Goal: Transaction & Acquisition: Purchase product/service

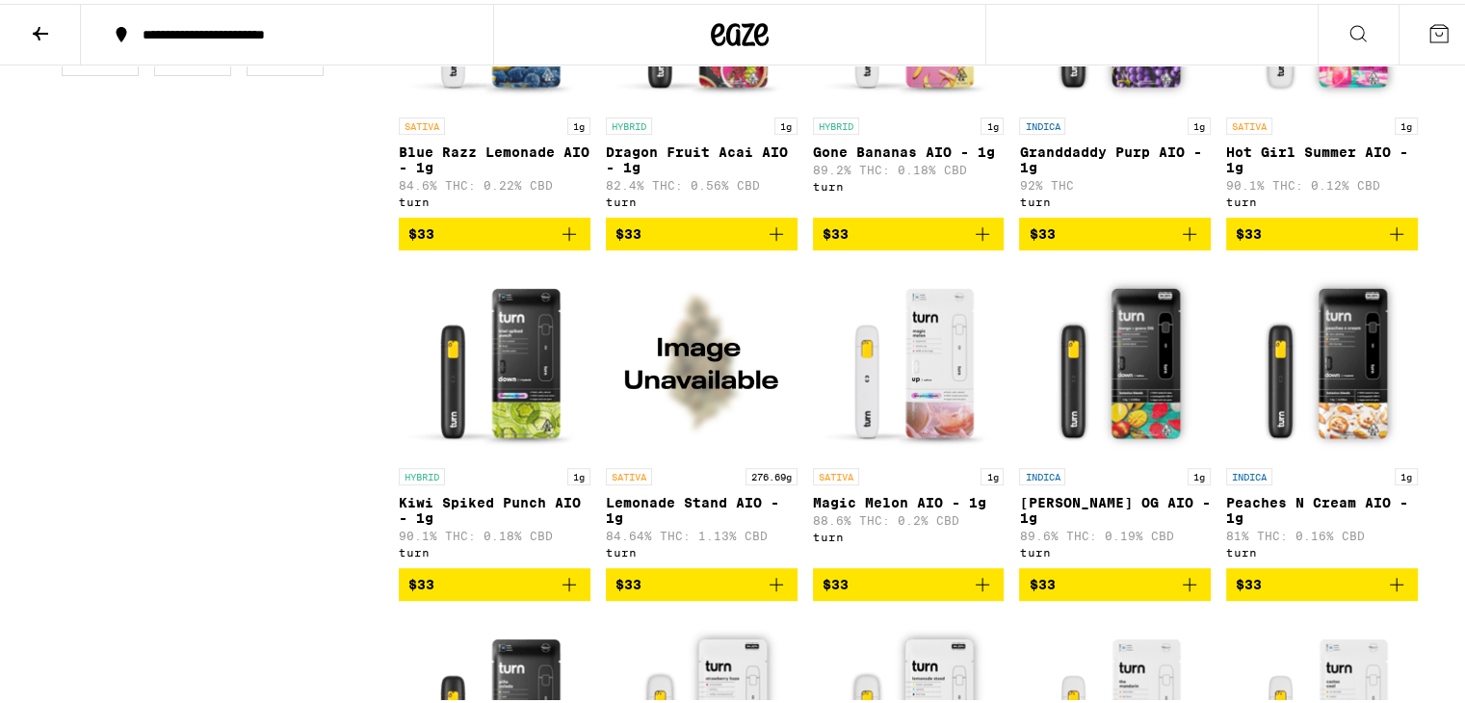
scroll to position [578, 0]
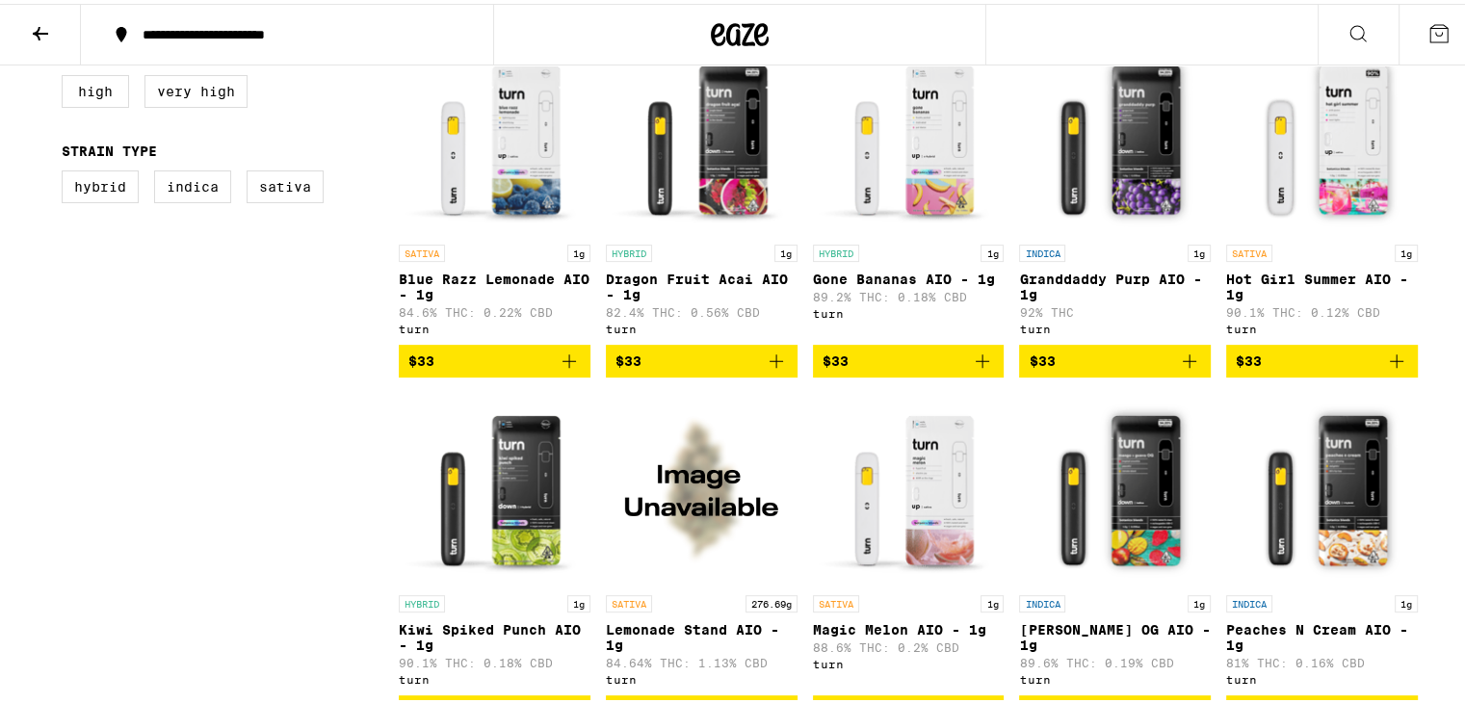
click at [455, 362] on span "$33" at bounding box center [495, 357] width 172 height 23
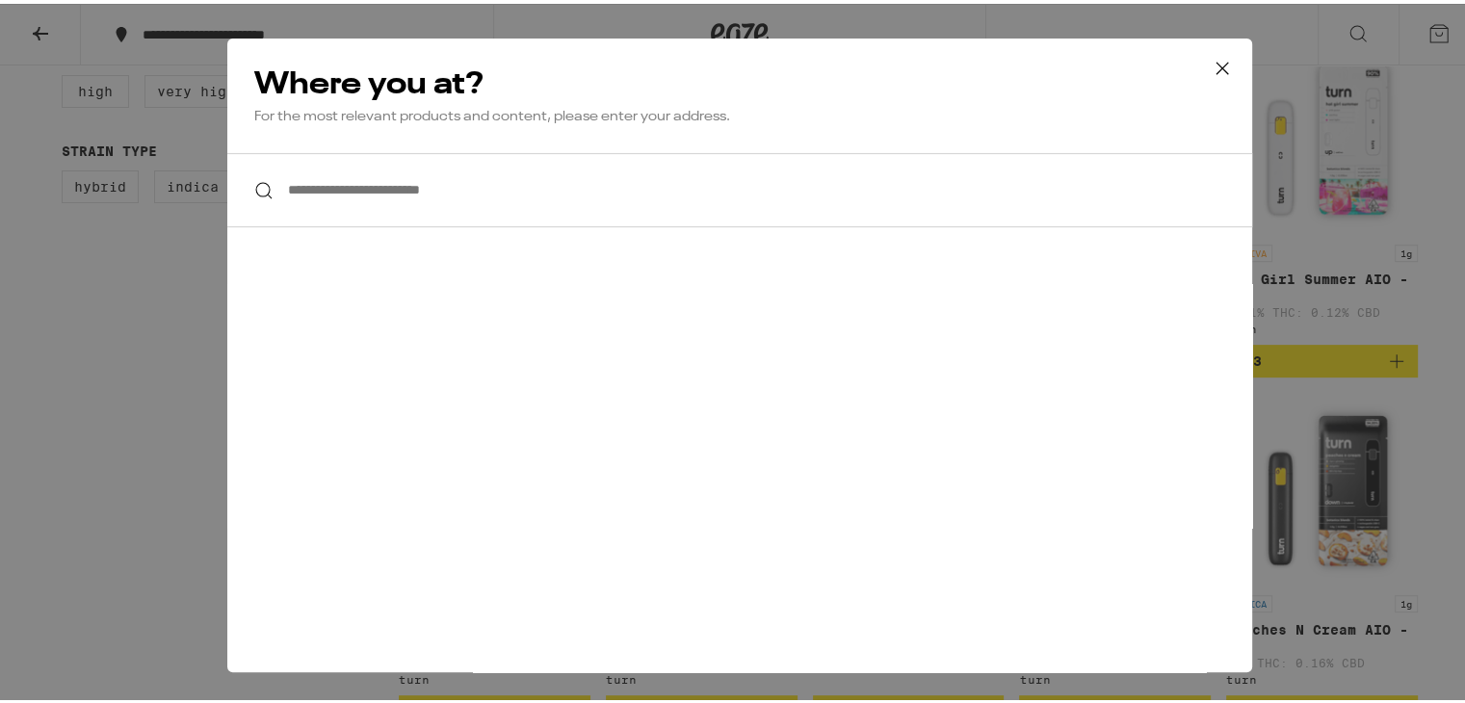
click at [66, 413] on div "**********" at bounding box center [740, 351] width 1480 height 703
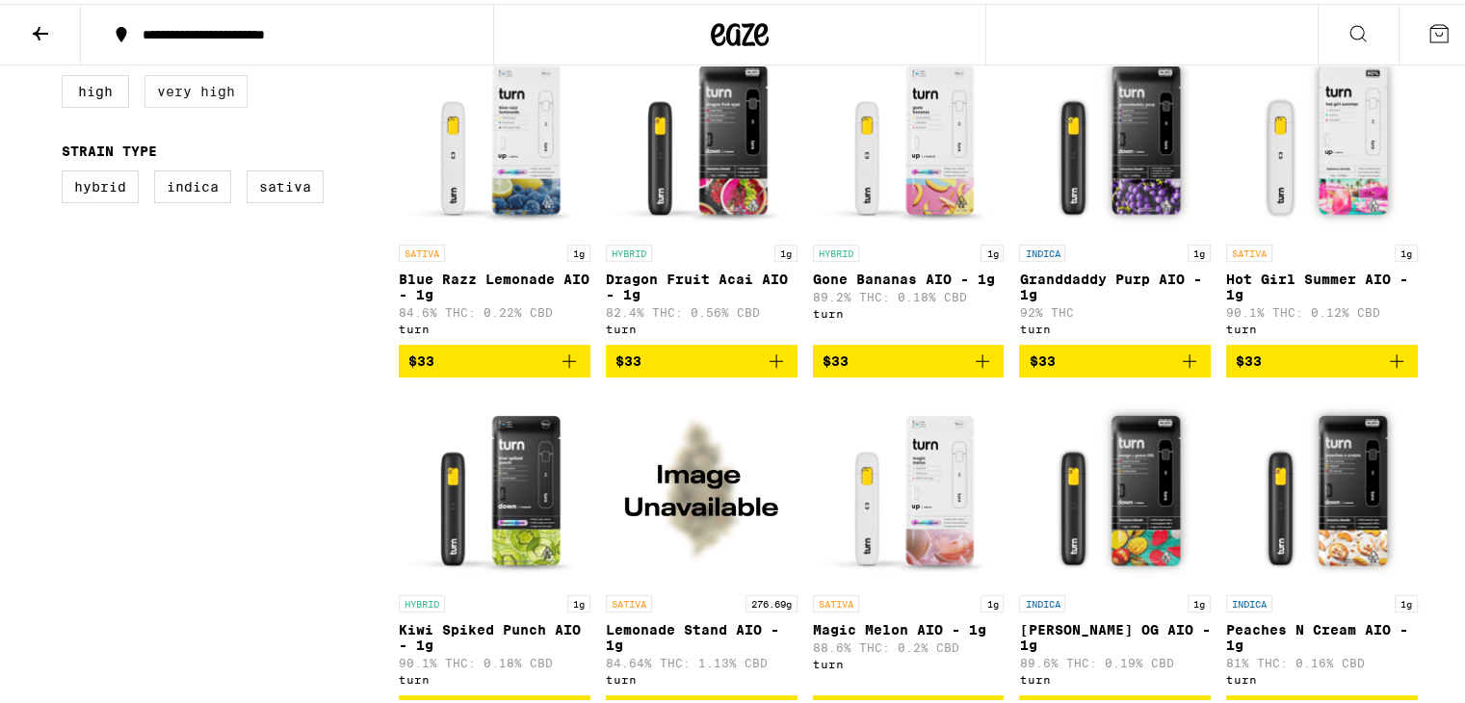
click at [172, 91] on label "Very High" at bounding box center [196, 87] width 103 height 33
click at [66, 75] on input "Very High" at bounding box center [66, 74] width 1 height 1
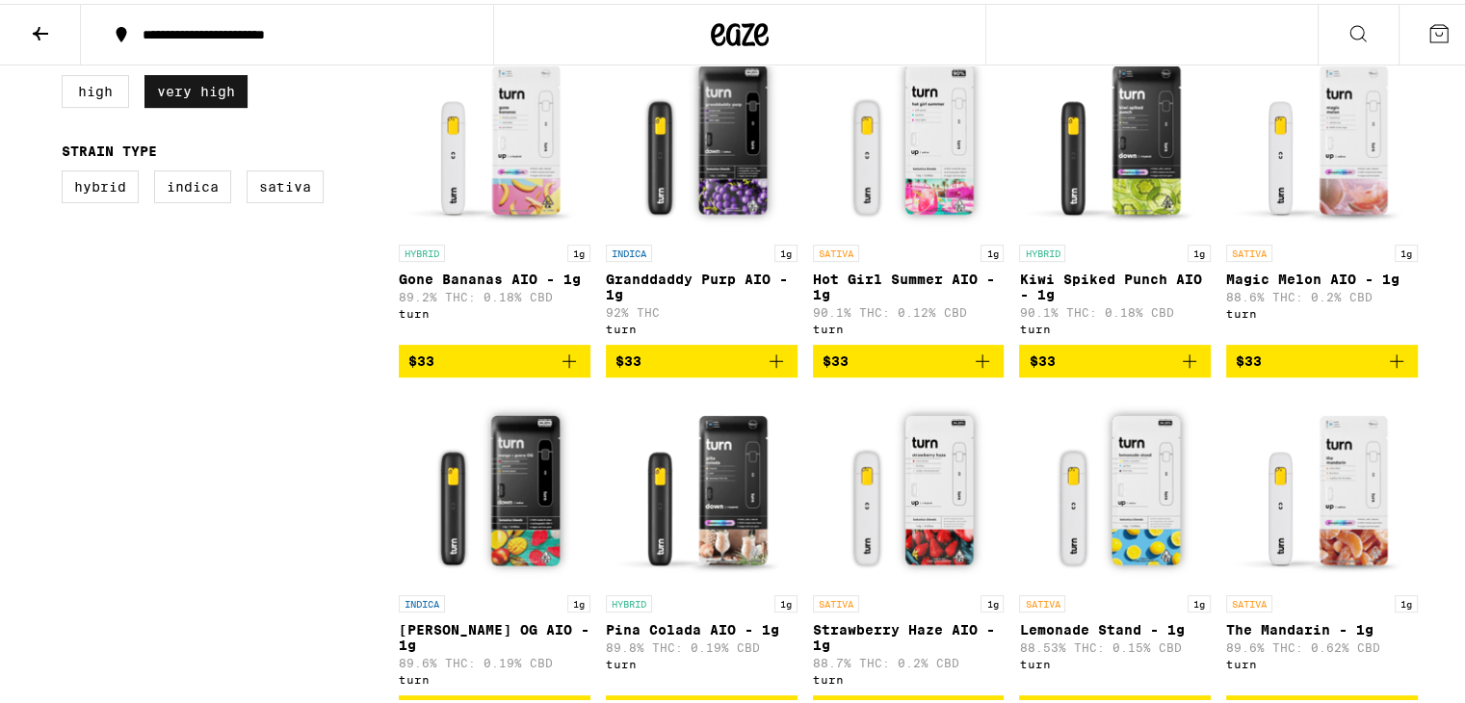
click at [172, 91] on label "Very High" at bounding box center [196, 87] width 103 height 33
click at [66, 75] on input "Very High" at bounding box center [66, 74] width 1 height 1
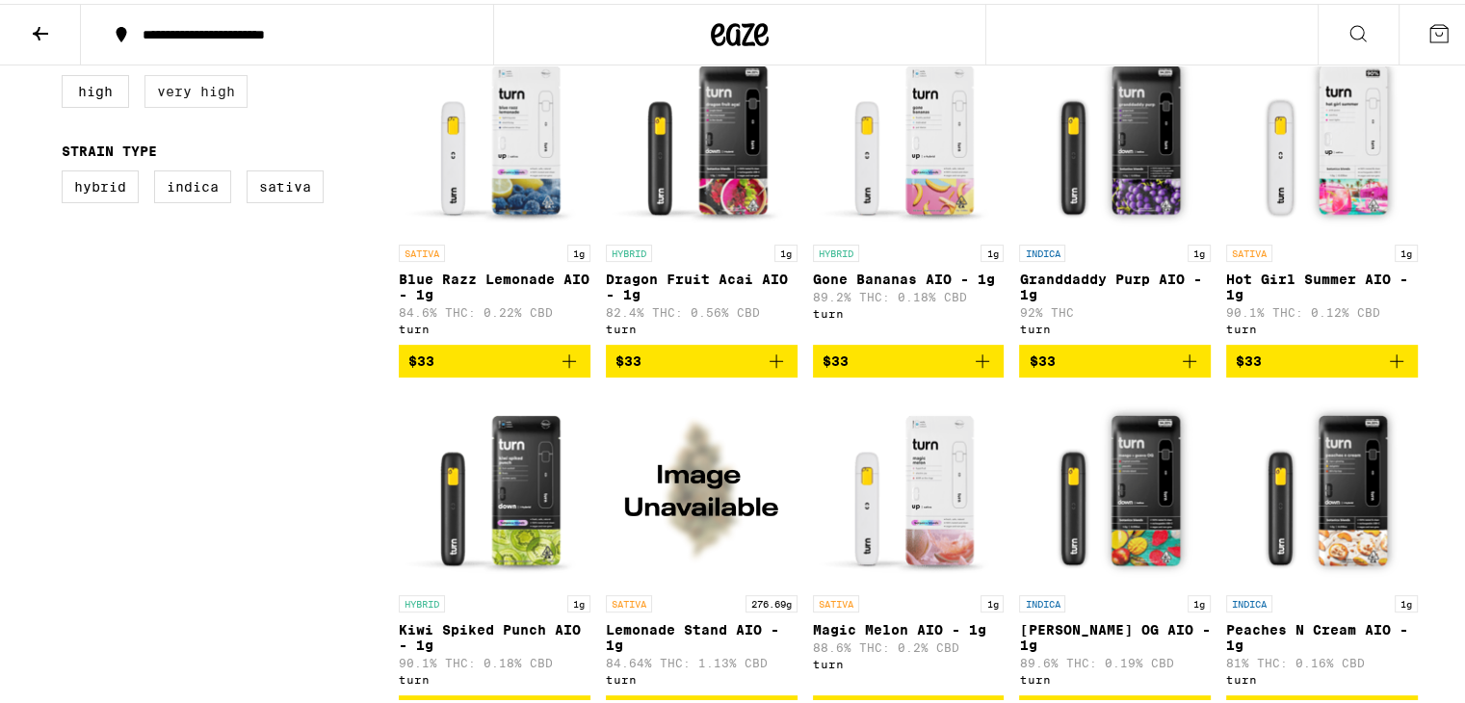
click at [172, 91] on label "Very High" at bounding box center [196, 87] width 103 height 33
click at [66, 75] on input "Very High" at bounding box center [66, 74] width 1 height 1
checkbox input "true"
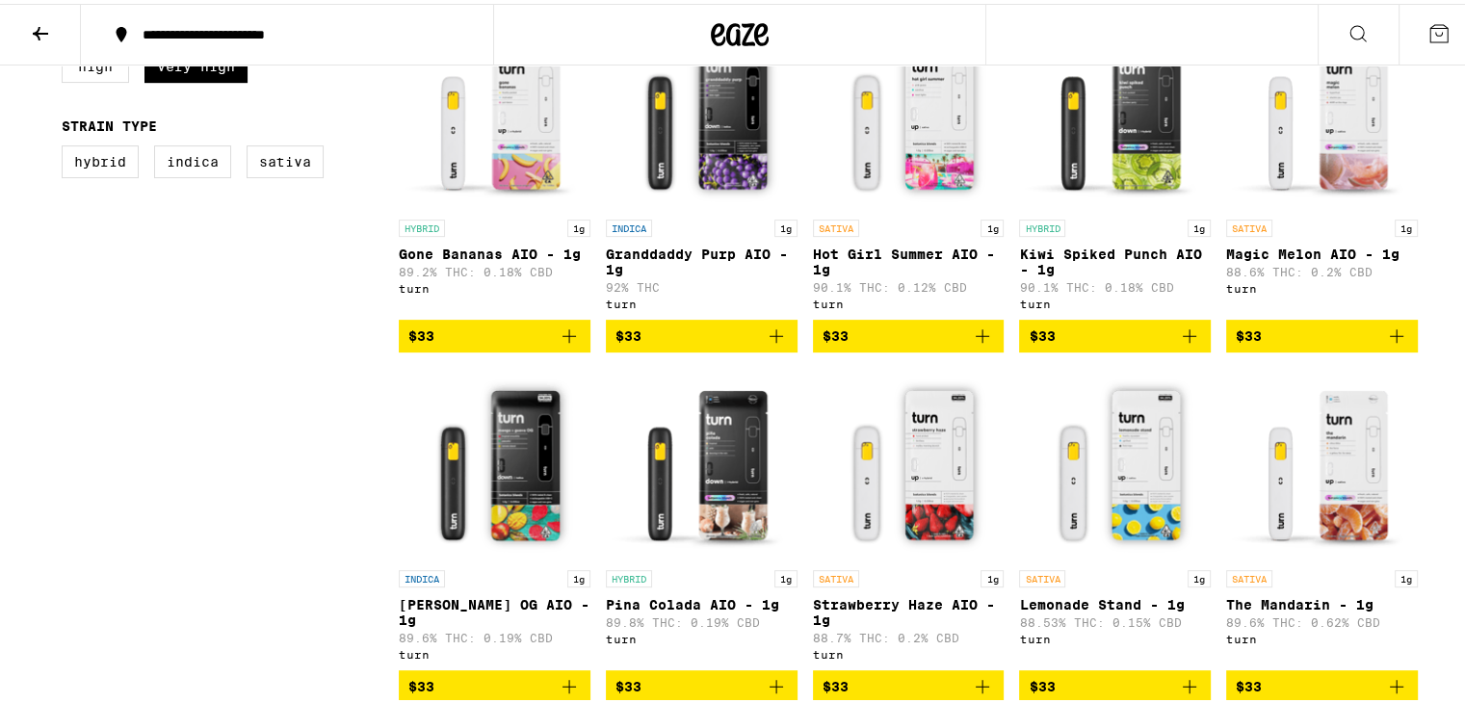
scroll to position [674, 0]
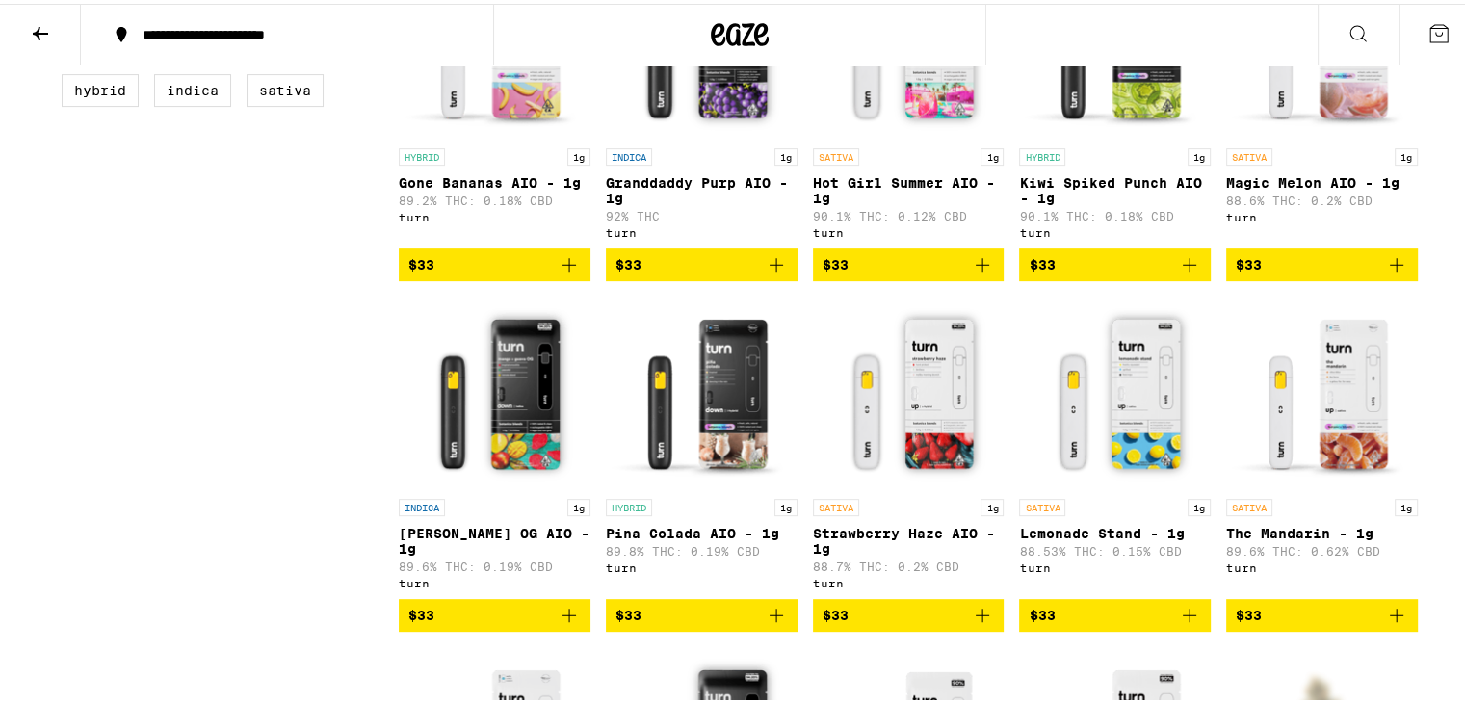
click at [477, 273] on span "$33" at bounding box center [495, 261] width 172 height 23
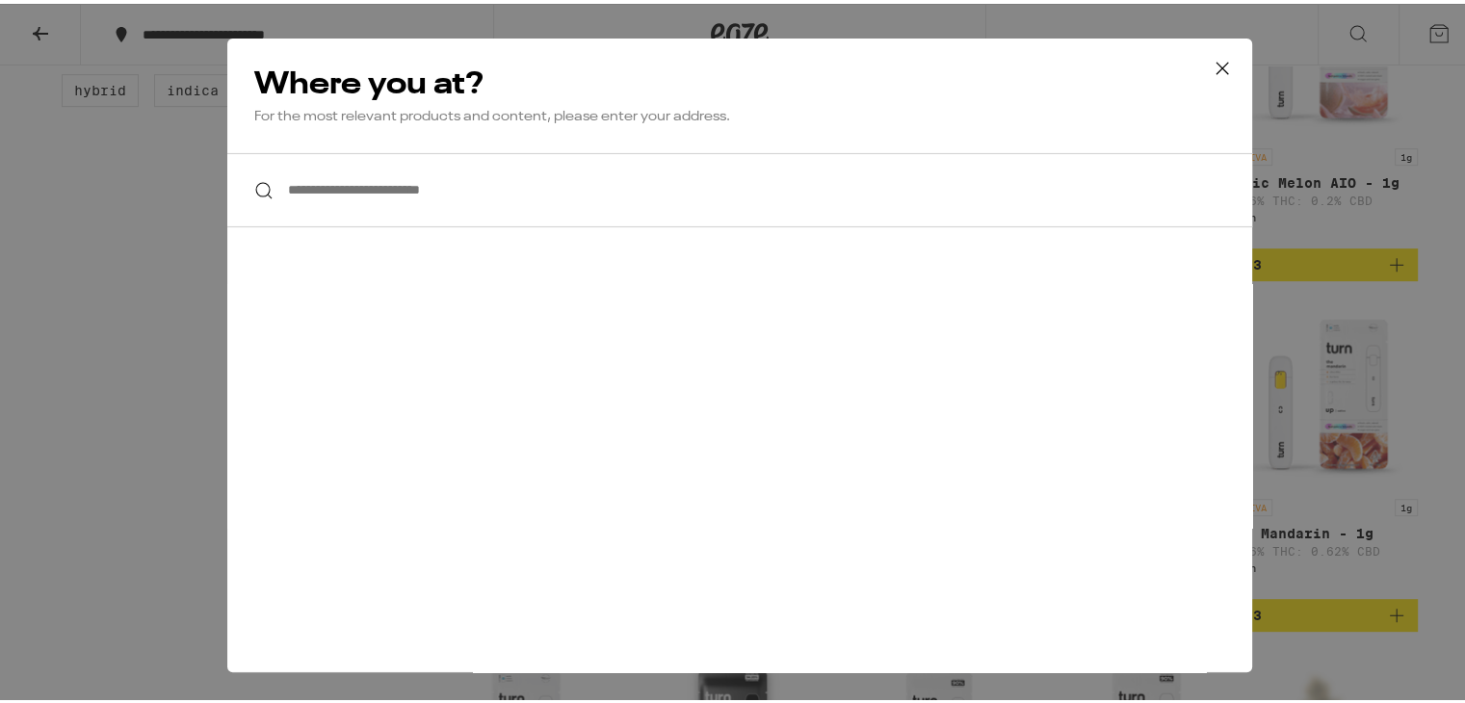
click at [519, 194] on input "**********" at bounding box center [739, 186] width 1025 height 74
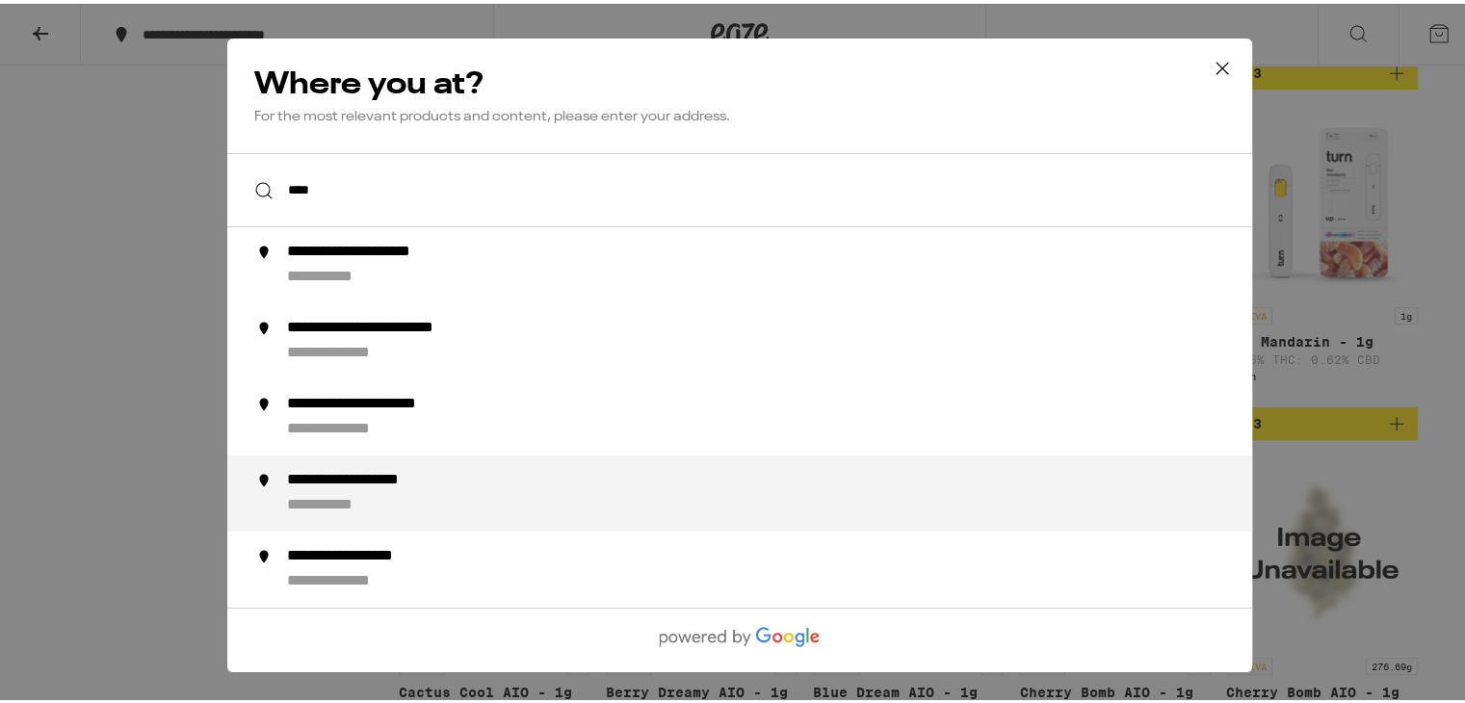
scroll to position [867, 0]
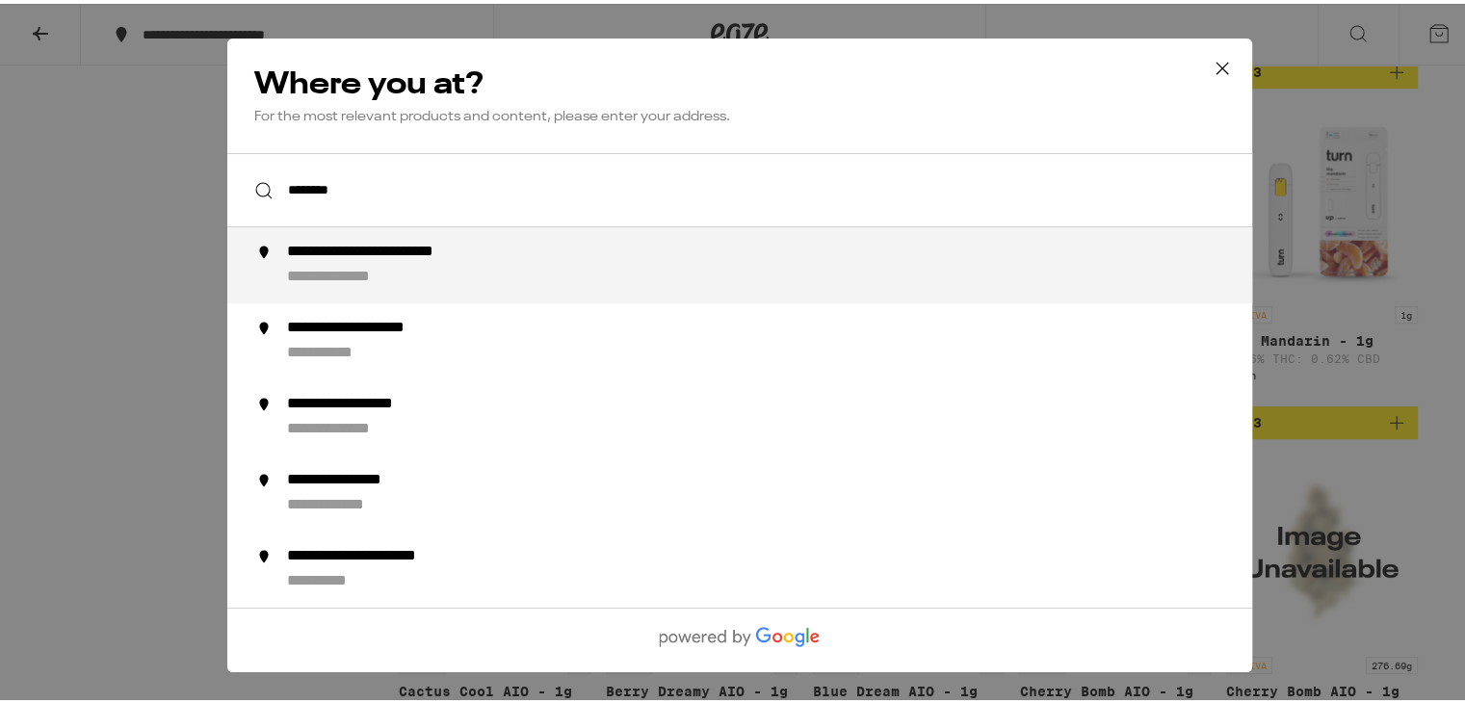
click at [485, 269] on div "**********" at bounding box center [778, 261] width 983 height 45
type input "**********"
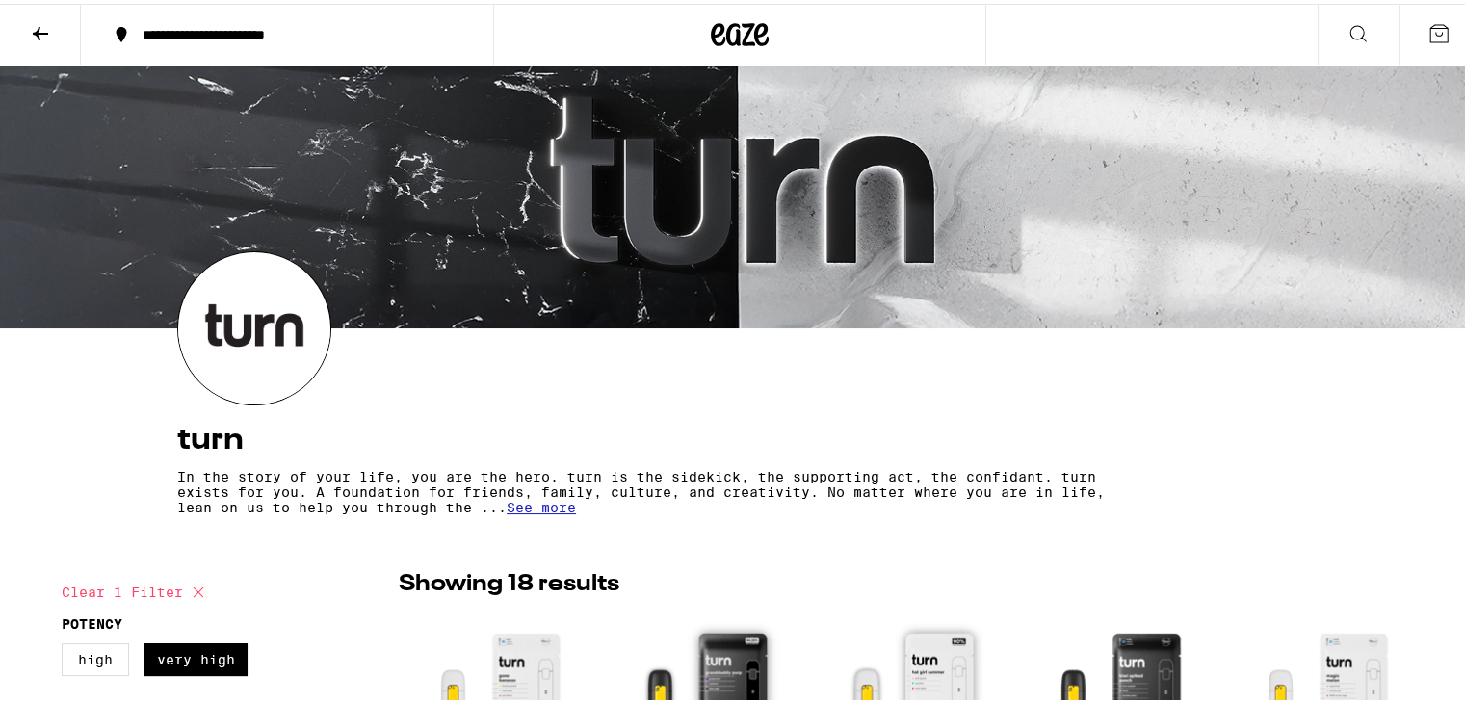
scroll to position [0, 0]
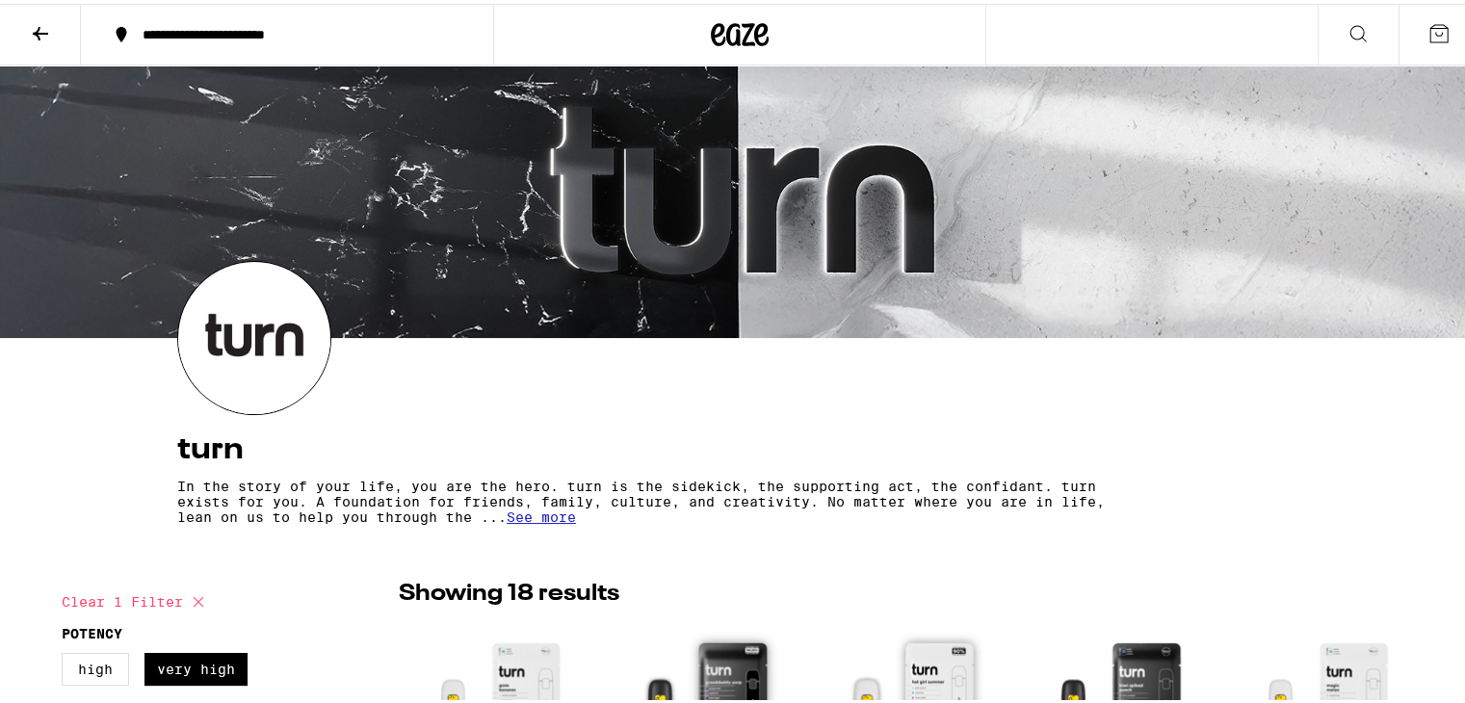
click at [254, 30] on div "**********" at bounding box center [297, 30] width 328 height 13
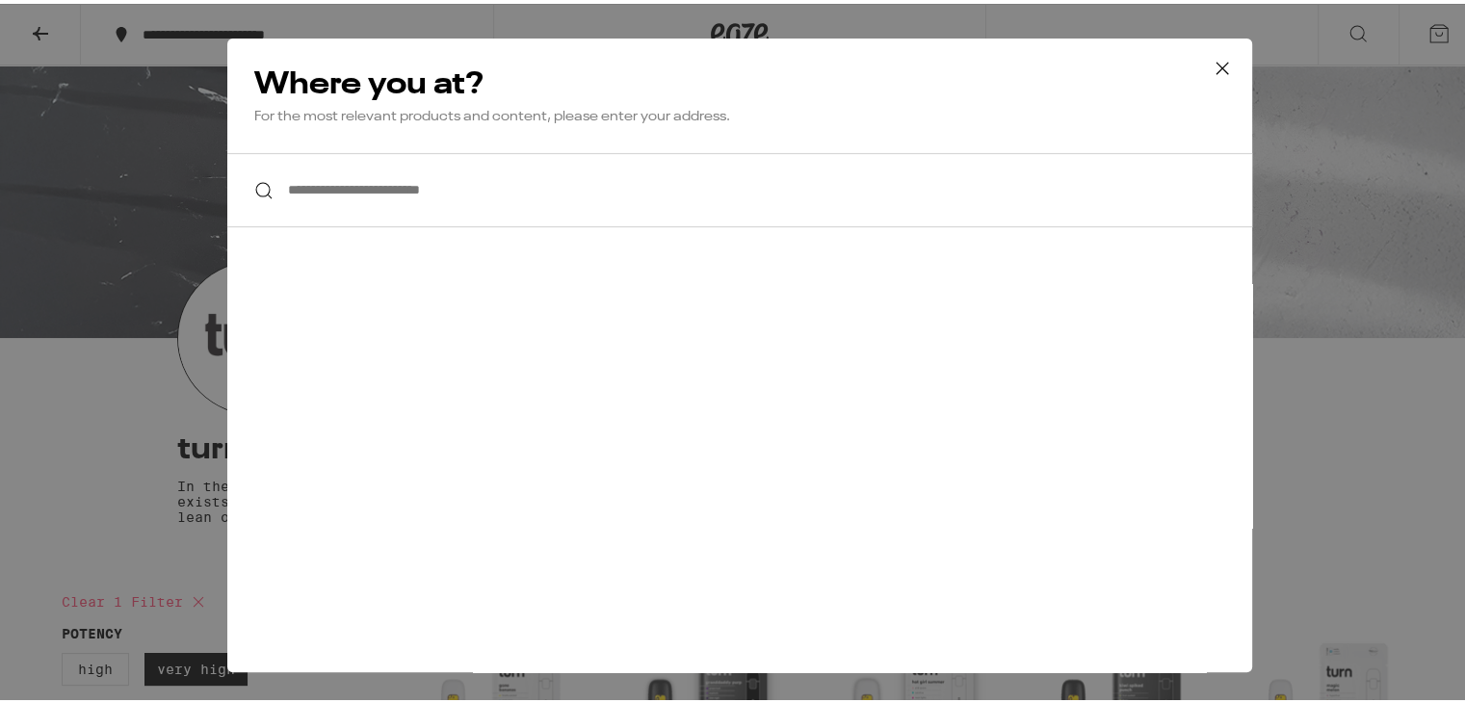
click at [172, 175] on div "**********" at bounding box center [740, 351] width 1480 height 703
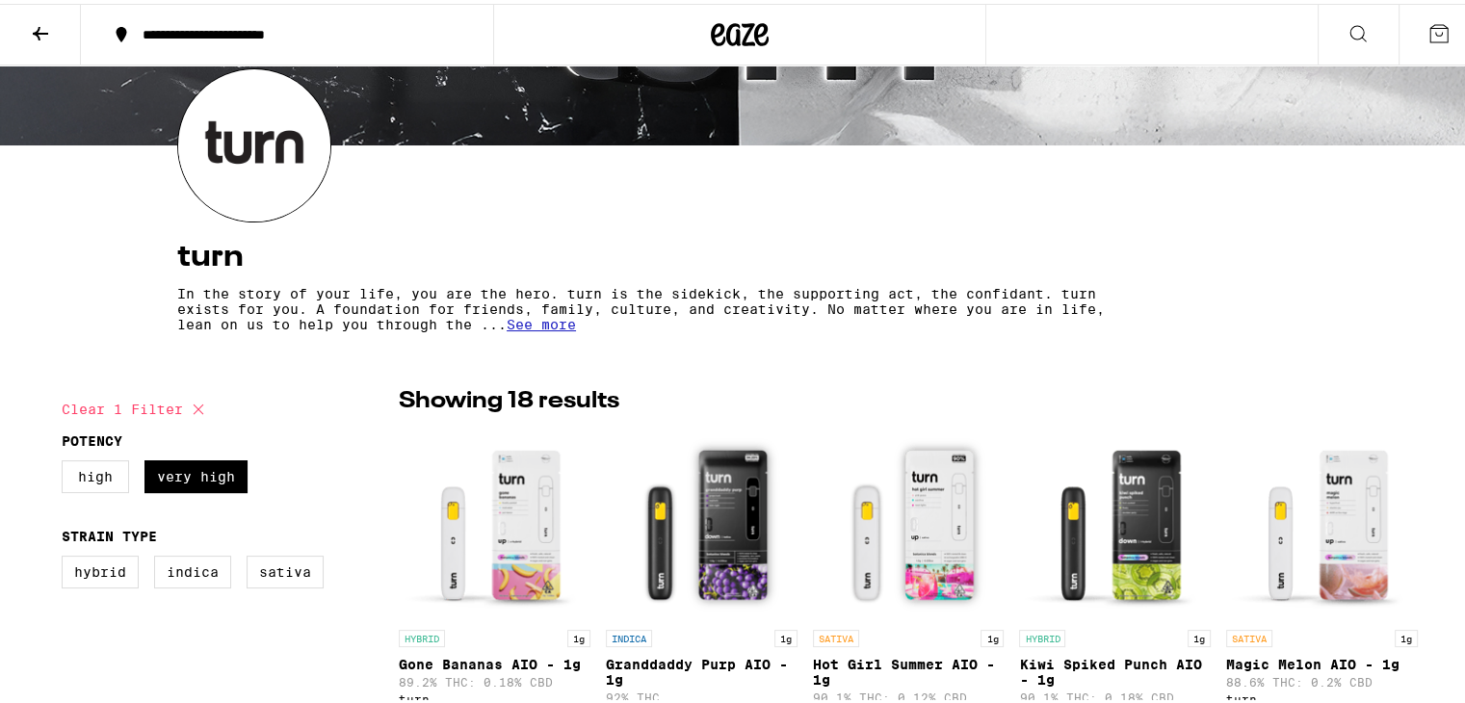
scroll to position [289, 0]
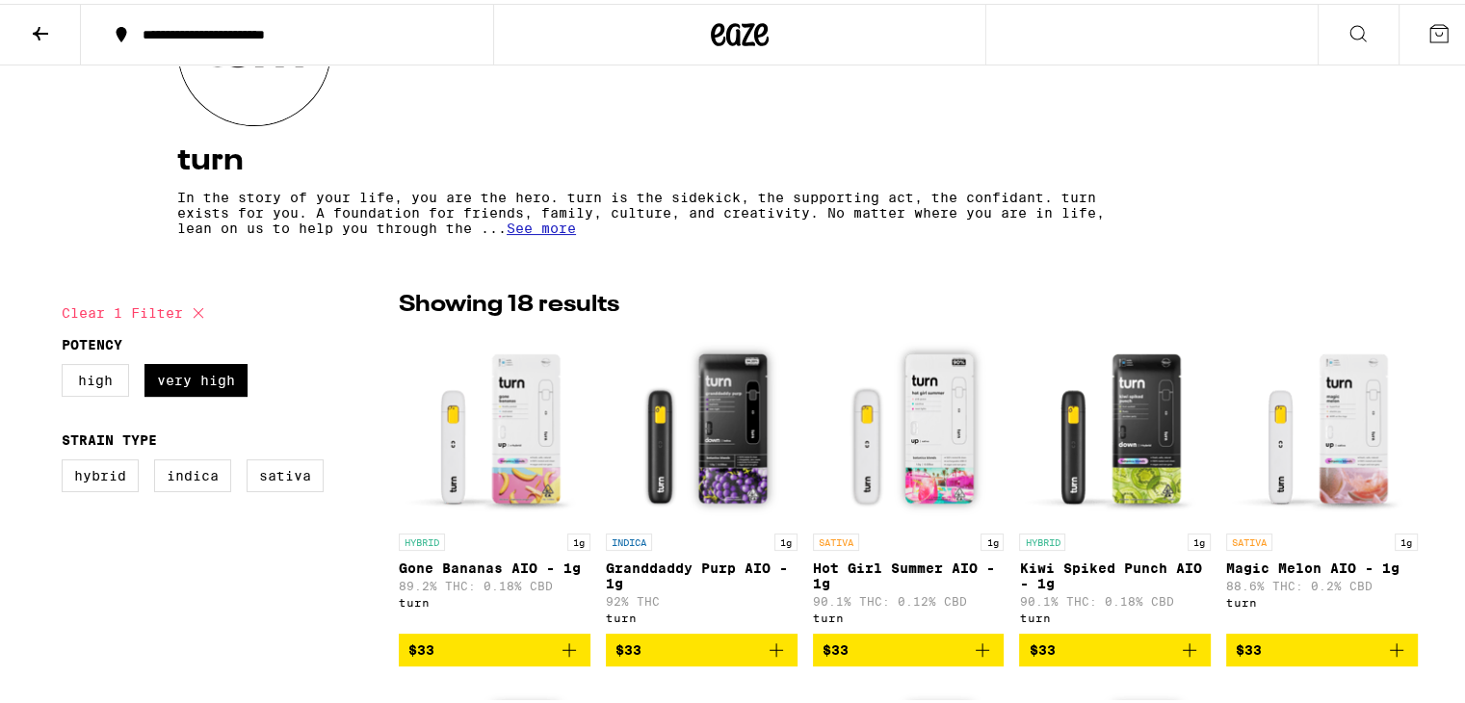
click at [197, 313] on icon at bounding box center [198, 309] width 23 height 23
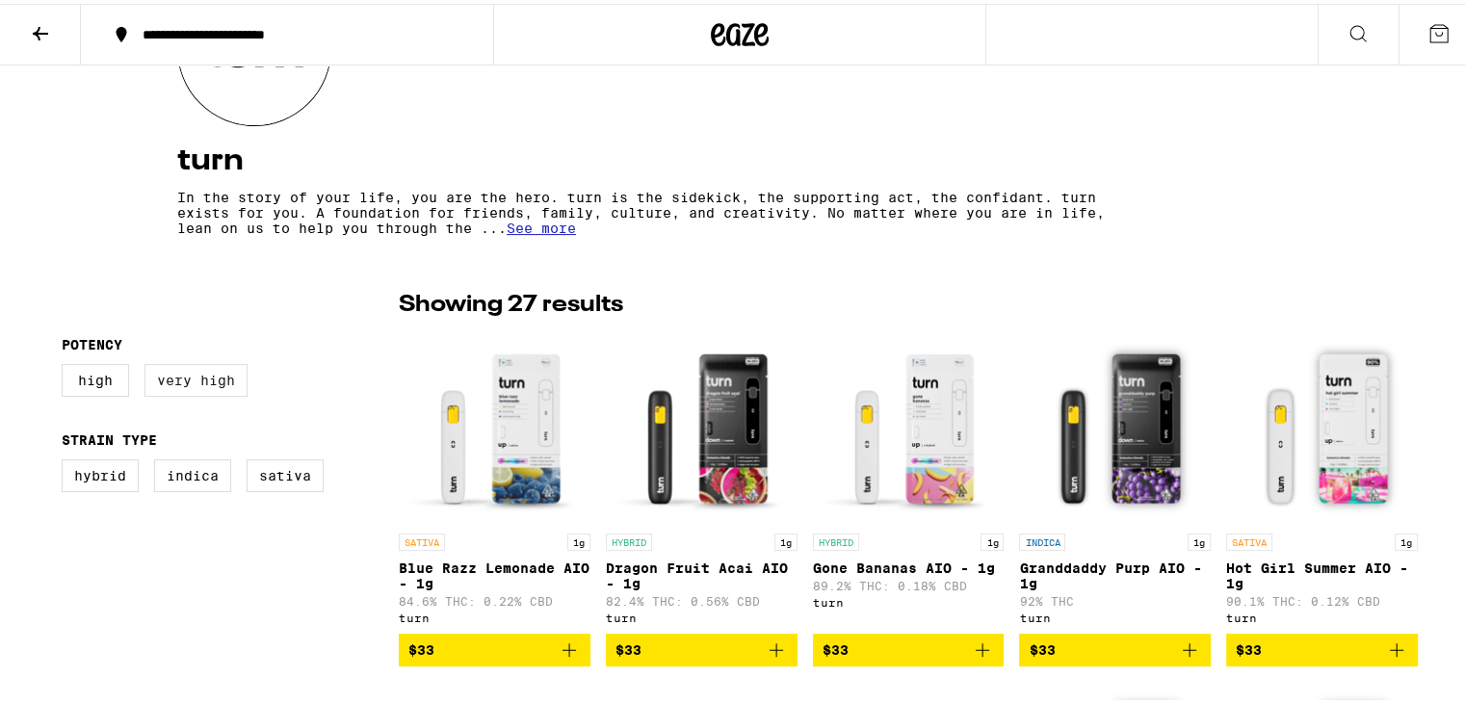
click at [207, 368] on label "Very High" at bounding box center [196, 376] width 103 height 33
click at [66, 364] on input "Very High" at bounding box center [66, 363] width 1 height 1
checkbox input "true"
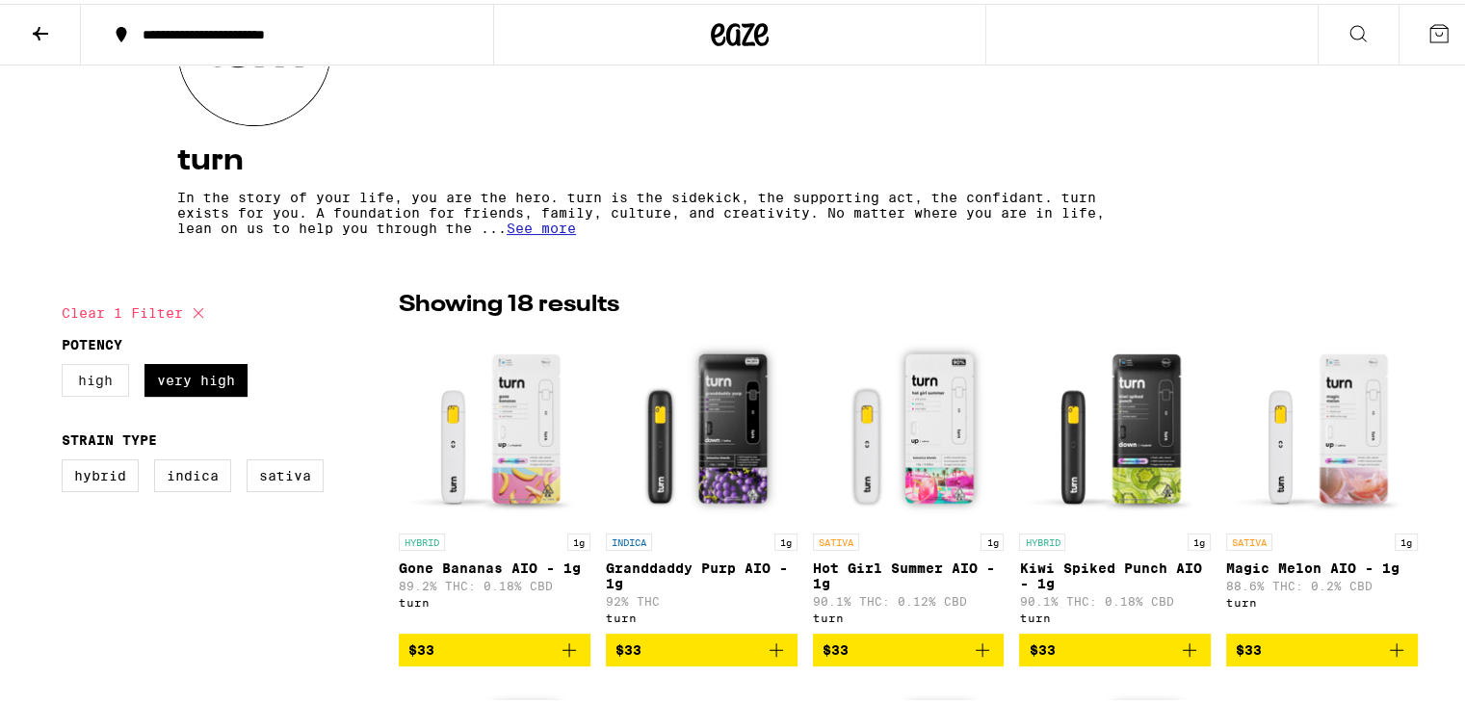
click at [90, 381] on label "High" at bounding box center [95, 376] width 67 height 33
click at [66, 364] on input "High" at bounding box center [66, 363] width 1 height 1
checkbox input "true"
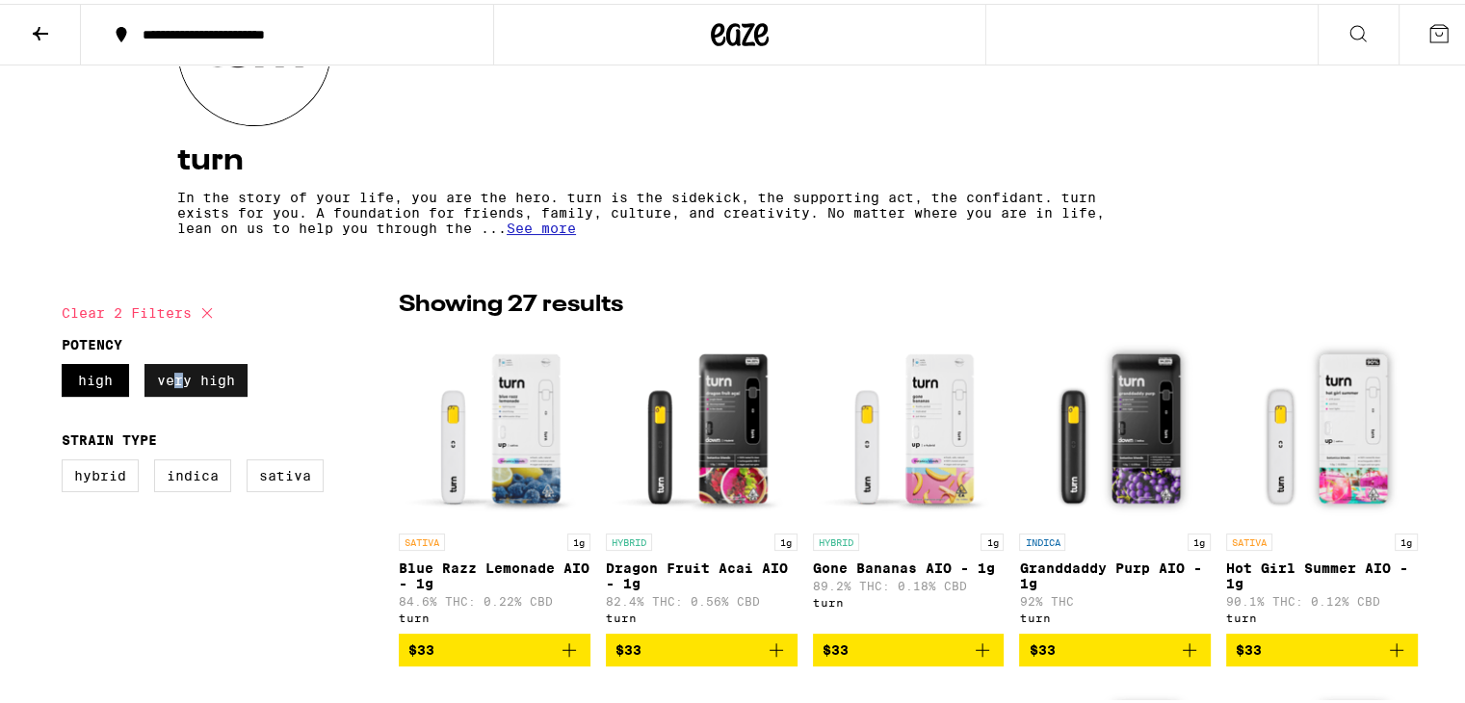
click at [172, 382] on label "Very High" at bounding box center [196, 376] width 103 height 33
click at [197, 376] on label "Very High" at bounding box center [196, 376] width 103 height 33
click at [66, 364] on input "Very High" at bounding box center [66, 363] width 1 height 1
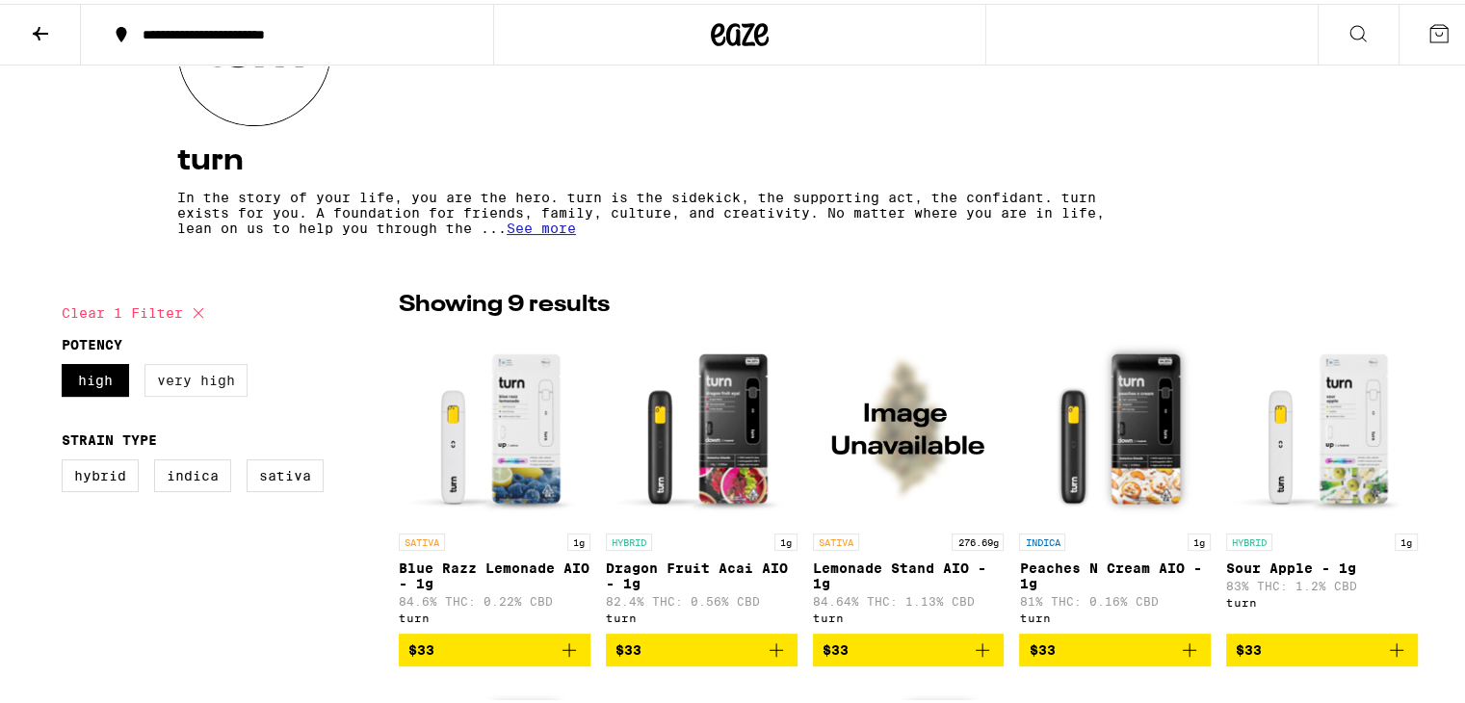
click at [193, 382] on label "Very High" at bounding box center [196, 376] width 103 height 33
click at [66, 364] on input "Very High" at bounding box center [66, 363] width 1 height 1
checkbox input "true"
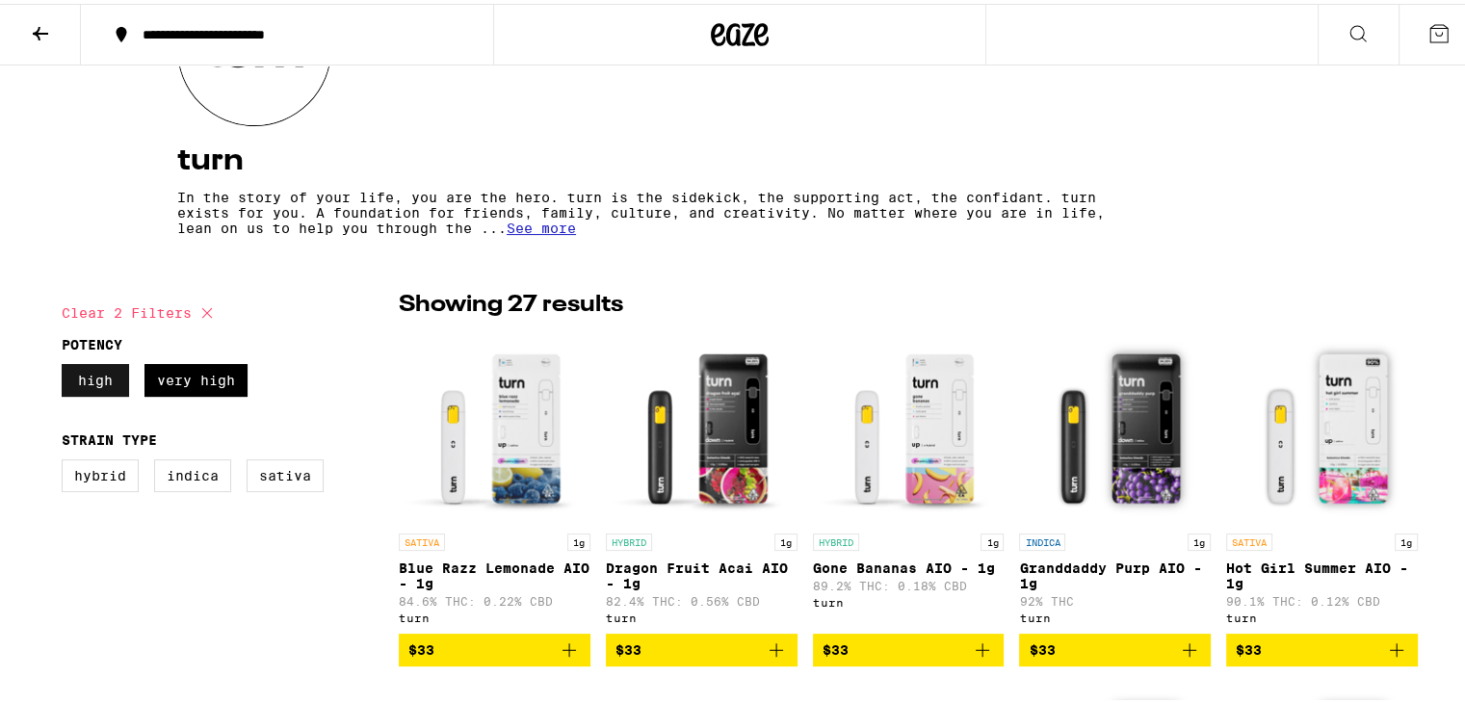
click at [79, 379] on label "High" at bounding box center [95, 376] width 67 height 33
click at [66, 364] on input "High" at bounding box center [66, 363] width 1 height 1
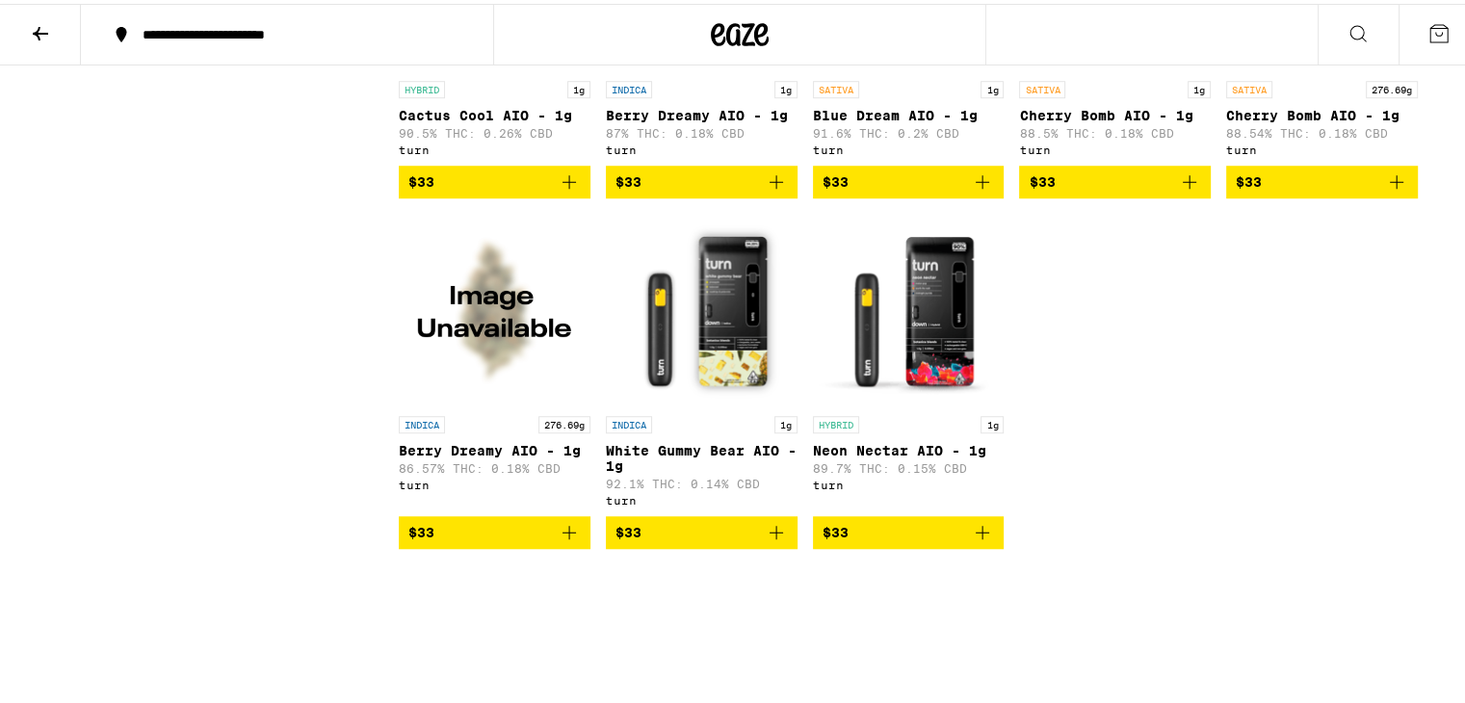
scroll to position [1445, 0]
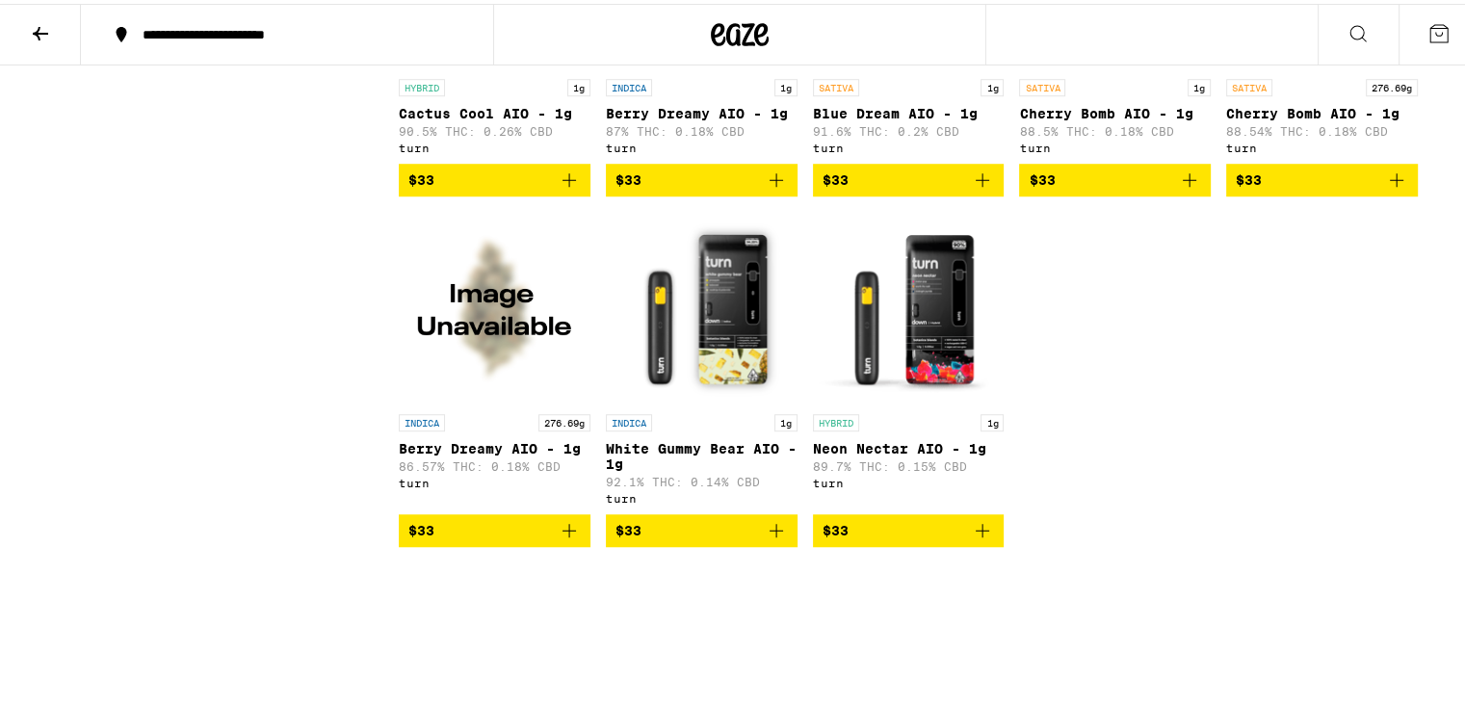
checkbox input "true"
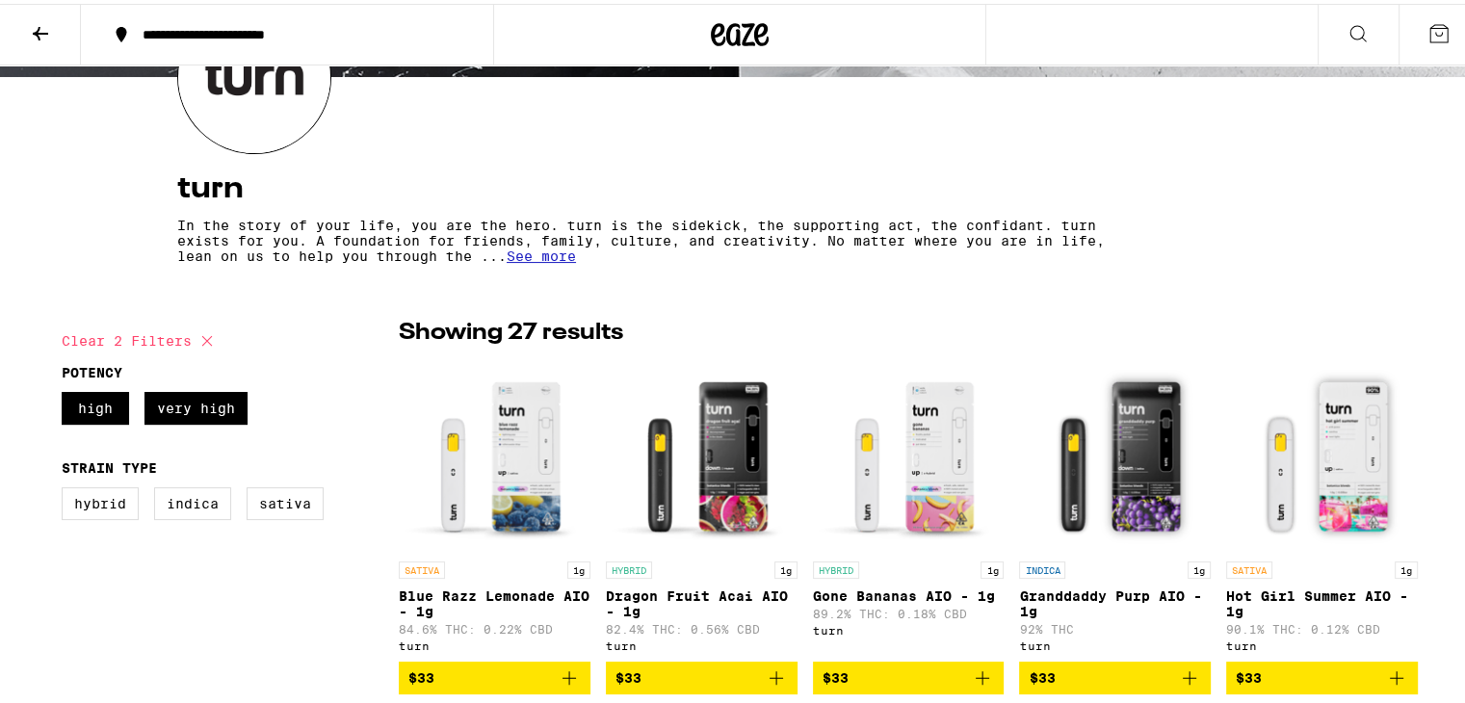
scroll to position [193, 0]
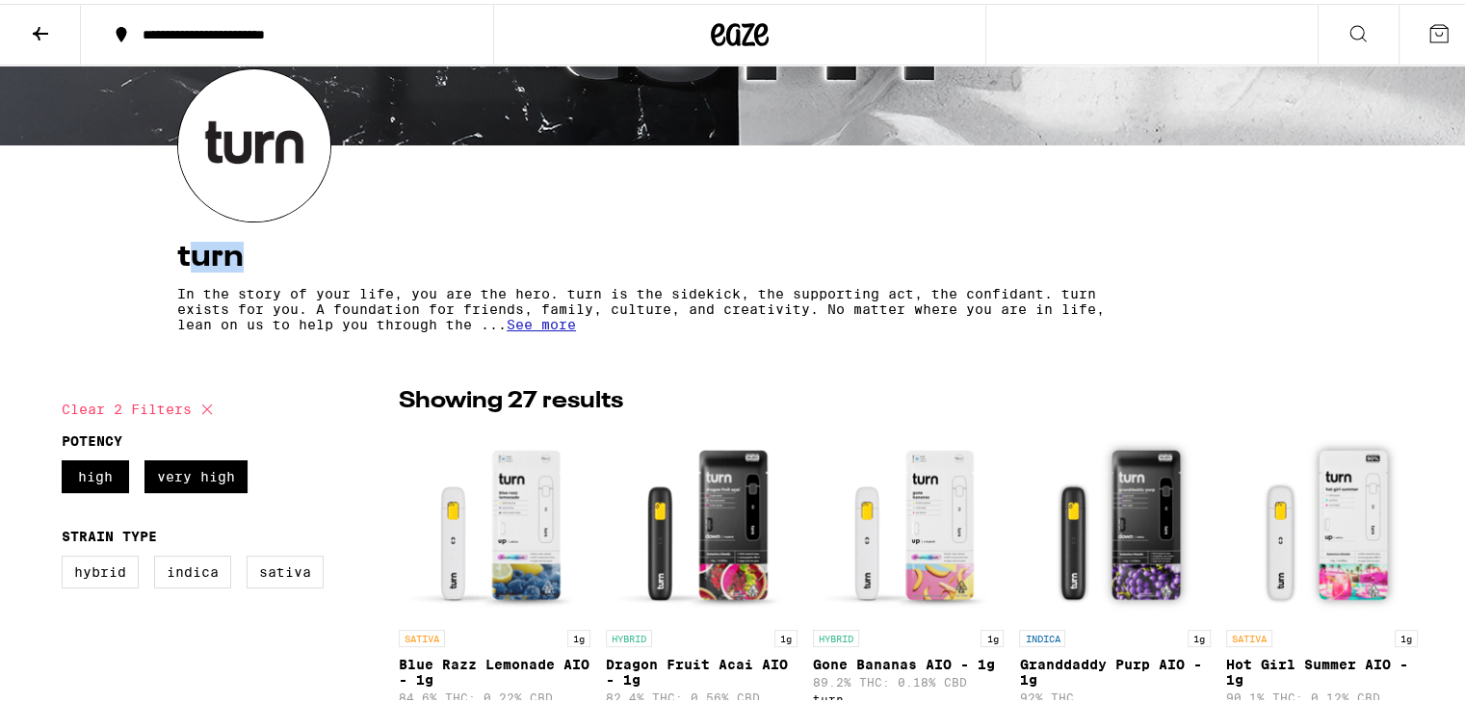
drag, startPoint x: 177, startPoint y: 260, endPoint x: 294, endPoint y: 268, distance: 116.8
click at [275, 262] on h4 "turn" at bounding box center [739, 253] width 1125 height 31
click at [497, 316] on p "In the story of your life, you are the hero. turn is the sidekick, the supporti…" at bounding box center [655, 305] width 956 height 46
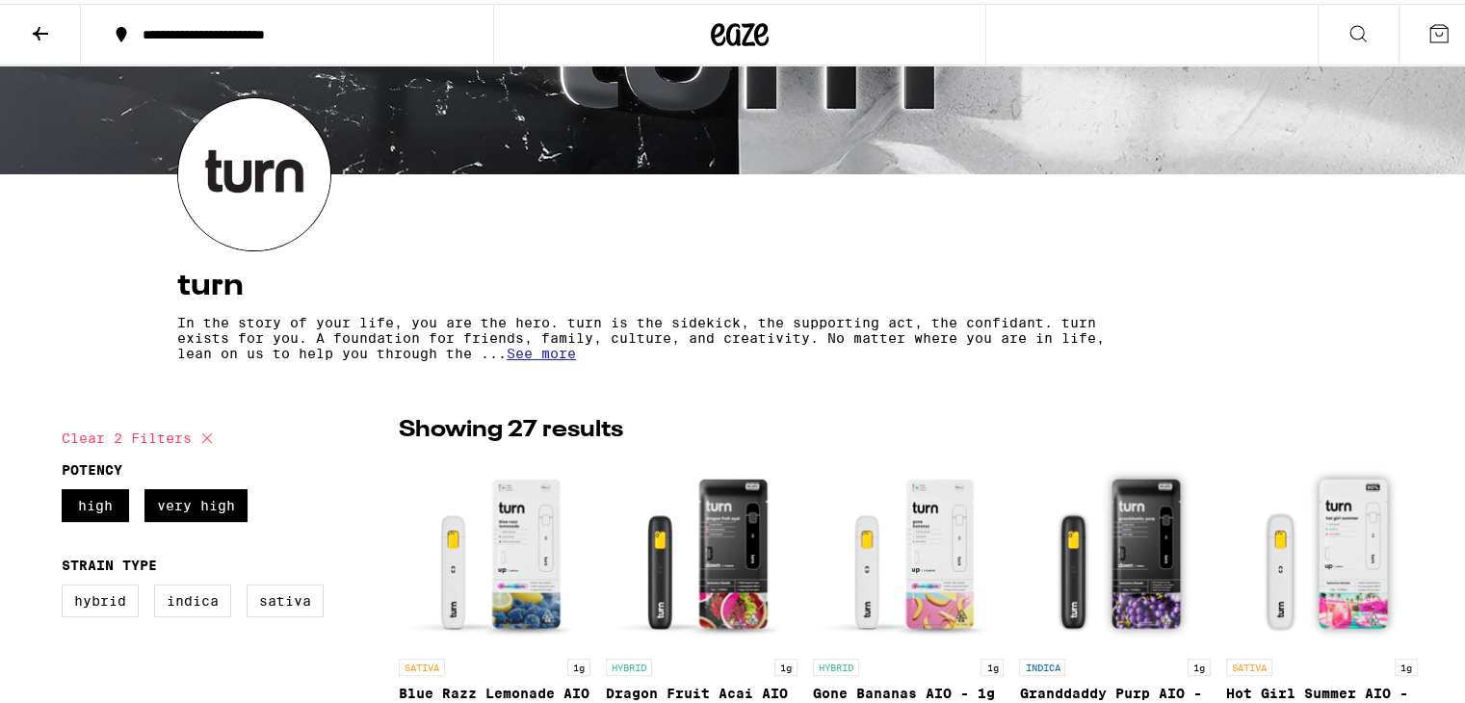
scroll to position [578, 0]
